Goal: Transaction & Acquisition: Purchase product/service

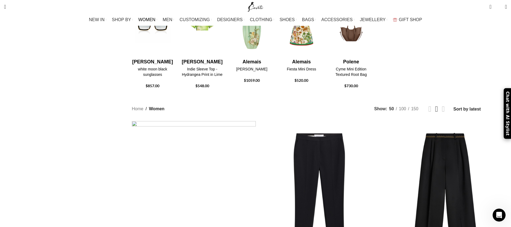
scroll to position [139, 0]
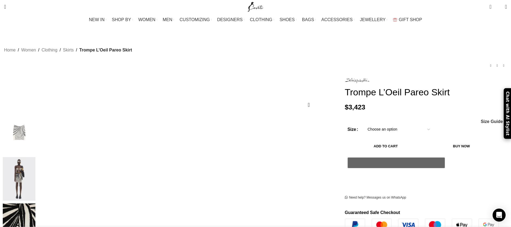
click at [364, 129] on select "Choose an option 4 UK 6 UK 8 UK 10 UK 12 UK 14 UK 16 UK" at bounding box center [399, 129] width 70 height 11
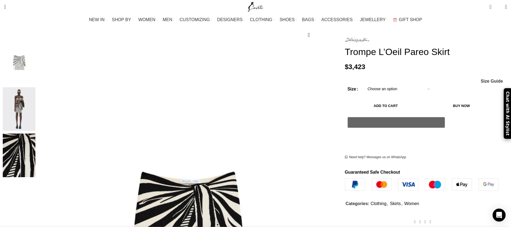
scroll to position [0, 57]
click at [36, 99] on img "2 / 3" at bounding box center [19, 109] width 33 height 44
